Goal: Task Accomplishment & Management: Use online tool/utility

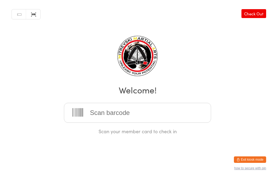
click at [254, 153] on html "You have now entered Kiosk Mode. Members will be able to check themselves in us…" at bounding box center [137, 89] width 275 height 179
click at [251, 159] on button "Exit kiosk mode" at bounding box center [250, 159] width 32 height 6
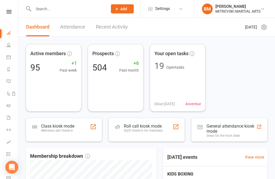
click at [232, 128] on div "General attendance kiosk mode" at bounding box center [232, 128] width 50 height 10
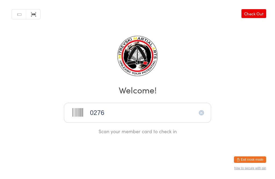
type input "0276"
type input "0316"
type input "0048"
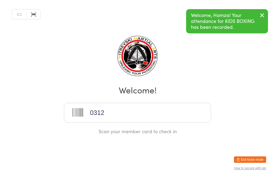
type input "0312"
